Goal: Task Accomplishment & Management: Manage account settings

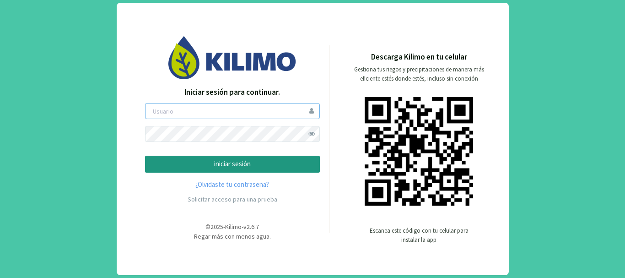
type input "mvriccetto"
click at [241, 165] on p "iniciar sesión" at bounding box center [232, 164] width 159 height 11
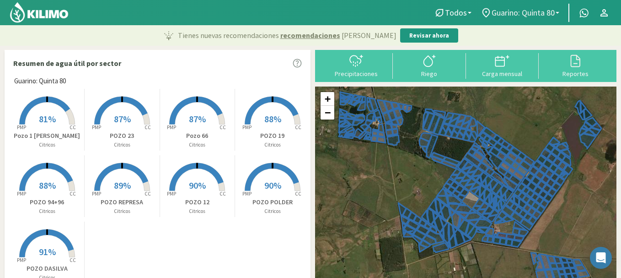
click at [559, 13] on b at bounding box center [558, 13] width 4 height 2
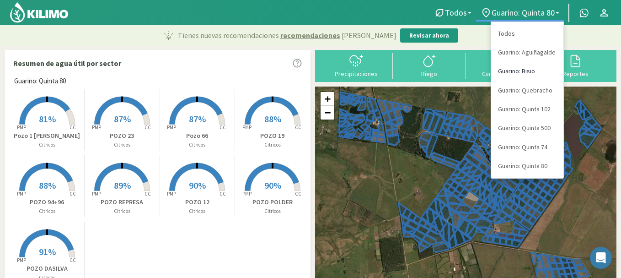
click at [531, 69] on link "Guarino: Bisio" at bounding box center [527, 71] width 72 height 19
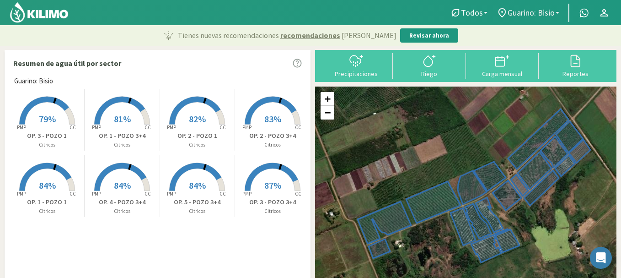
click at [556, 11] on link "Guarino: Bisio" at bounding box center [528, 12] width 72 height 17
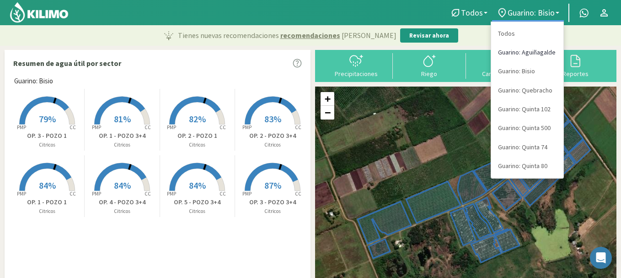
click at [535, 49] on link "Guarino: Aguiñagalde" at bounding box center [527, 52] width 72 height 19
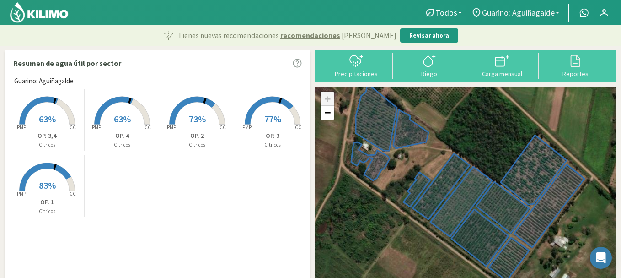
click at [557, 13] on b at bounding box center [558, 13] width 4 height 2
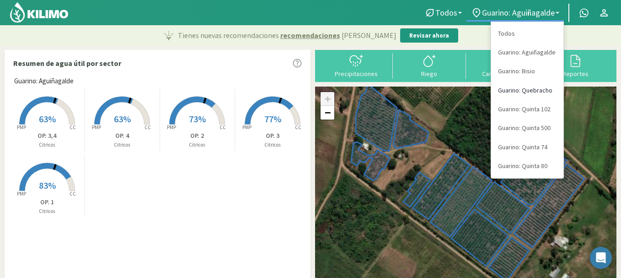
click at [529, 88] on link "Guarino: Quebracho" at bounding box center [527, 90] width 72 height 19
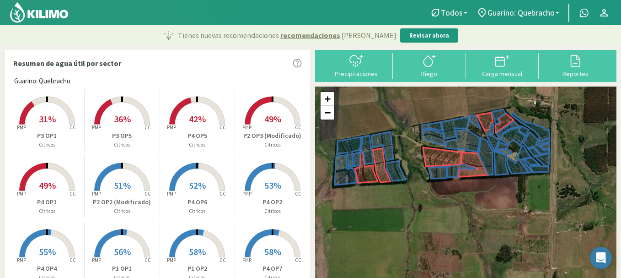
drag, startPoint x: 424, startPoint y: 176, endPoint x: 401, endPoint y: 126, distance: 54.6
click at [401, 126] on div "+ − Leaflet | © Esri" at bounding box center [465, 194] width 301 height 216
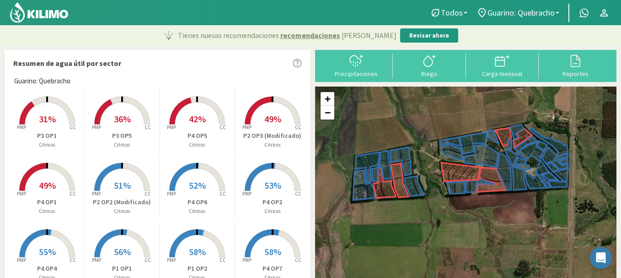
drag, startPoint x: 438, startPoint y: 203, endPoint x: 457, endPoint y: 220, distance: 25.3
click at [457, 220] on div "+ − Leaflet | © Esri" at bounding box center [465, 194] width 301 height 216
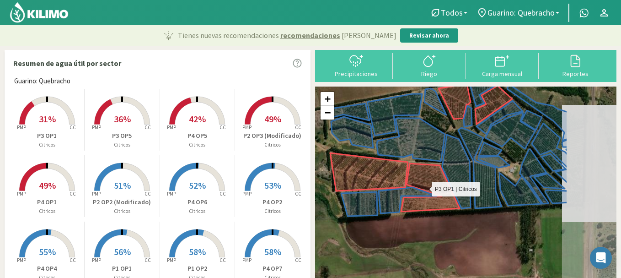
drag, startPoint x: 490, startPoint y: 161, endPoint x: 408, endPoint y: 178, distance: 83.1
click at [408, 178] on icon at bounding box center [430, 187] width 59 height 48
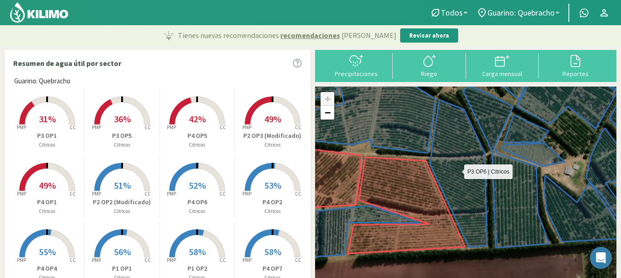
drag, startPoint x: 460, startPoint y: 233, endPoint x: 473, endPoint y: 226, distance: 14.5
click at [473, 226] on icon at bounding box center [458, 173] width 57 height 147
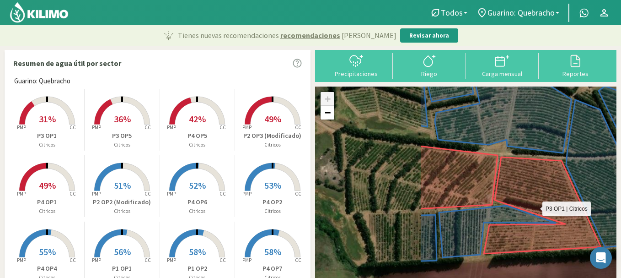
drag, startPoint x: 391, startPoint y: 183, endPoint x: 530, endPoint y: 183, distance: 138.5
click at [530, 183] on icon at bounding box center [542, 205] width 117 height 96
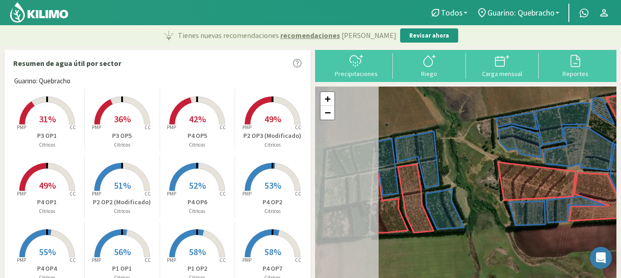
drag, startPoint x: 379, startPoint y: 189, endPoint x: 473, endPoint y: 193, distance: 94.8
click at [473, 193] on div "+ − Leaflet | © Esri" at bounding box center [465, 194] width 301 height 216
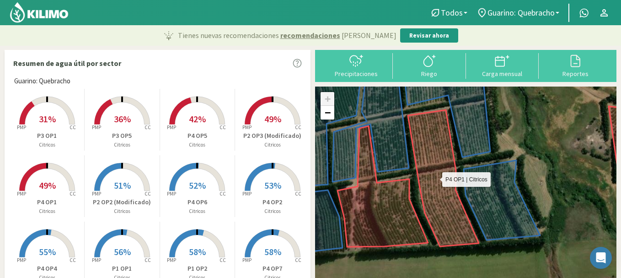
drag, startPoint x: 411, startPoint y: 243, endPoint x: 439, endPoint y: 222, distance: 35.3
click at [439, 222] on icon at bounding box center [443, 178] width 71 height 136
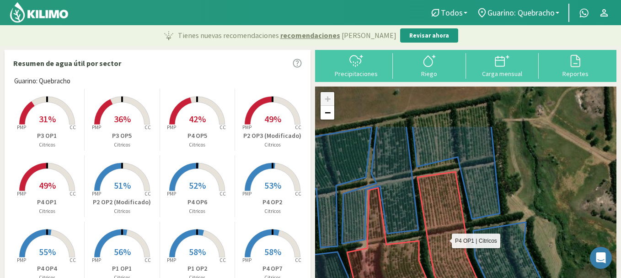
drag, startPoint x: 433, startPoint y: 181, endPoint x: 443, endPoint y: 245, distance: 64.8
click at [443, 245] on icon at bounding box center [452, 239] width 71 height 136
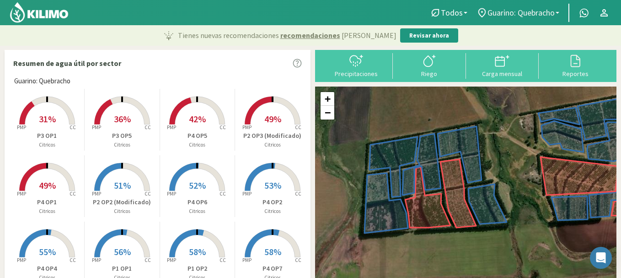
click at [561, 11] on link "Guarino: Quebracho" at bounding box center [518, 12] width 92 height 17
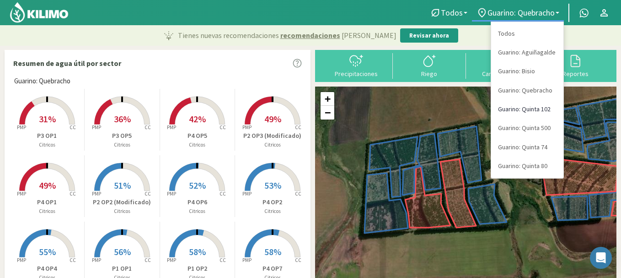
click at [535, 107] on link "Guarino: Quinta 102" at bounding box center [527, 109] width 72 height 19
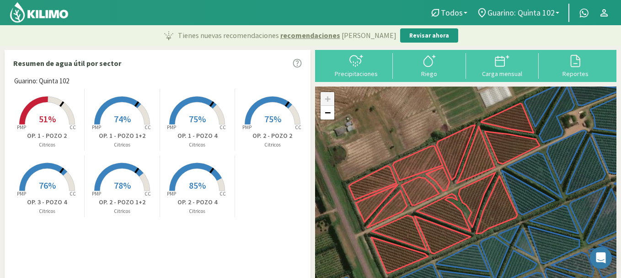
click at [557, 10] on link "Guarino: Quinta 102" at bounding box center [518, 12] width 92 height 17
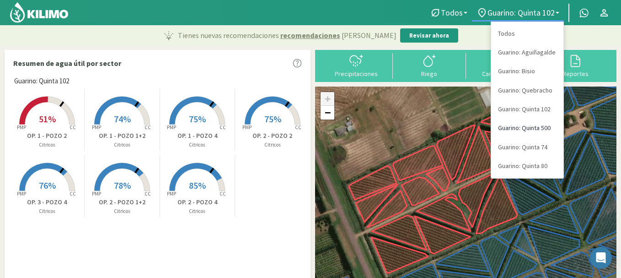
click at [530, 127] on link "Guarino: Quinta 500" at bounding box center [527, 127] width 72 height 19
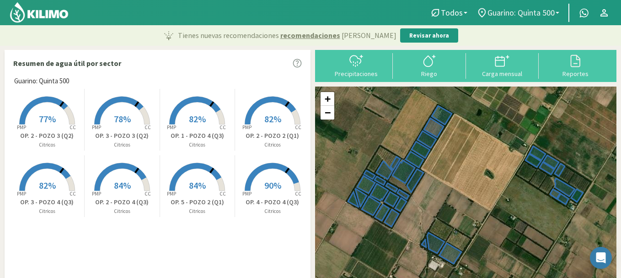
click at [556, 11] on link "Guarino: Quinta 500" at bounding box center [518, 12] width 92 height 17
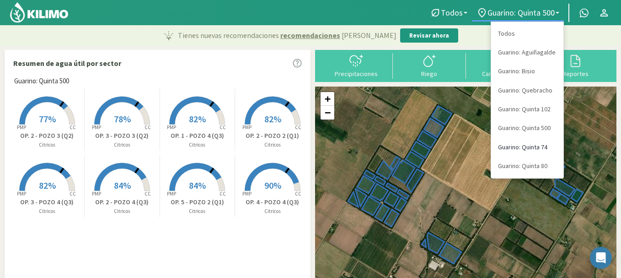
click at [524, 146] on link "Guarino: Quinta 74" at bounding box center [527, 147] width 72 height 19
